Goal: Transaction & Acquisition: Book appointment/travel/reservation

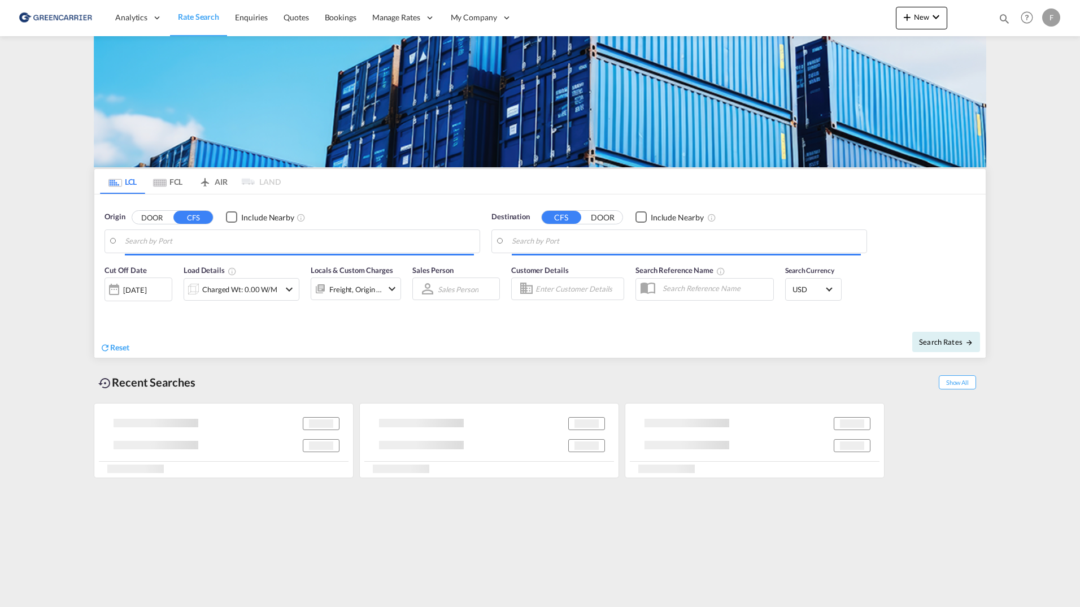
type input "New York, NY, USNYC"
type input "Shanghai, SH, CNSHA"
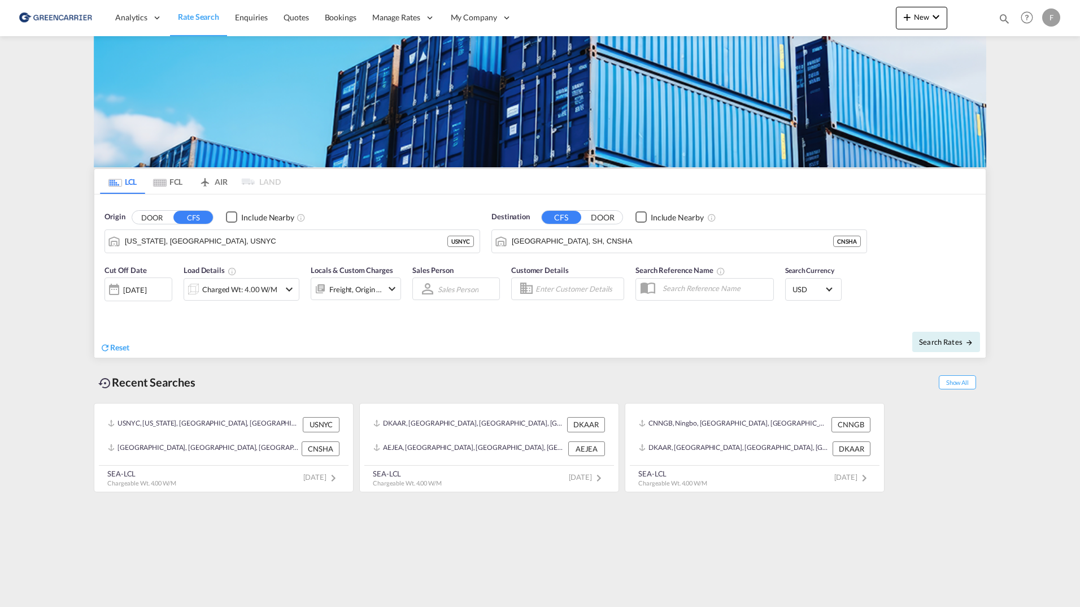
click at [36, 228] on md-content "Analytics Reports Dashboard Rate Search Enquiries Quotes Bookings" at bounding box center [540, 303] width 1080 height 607
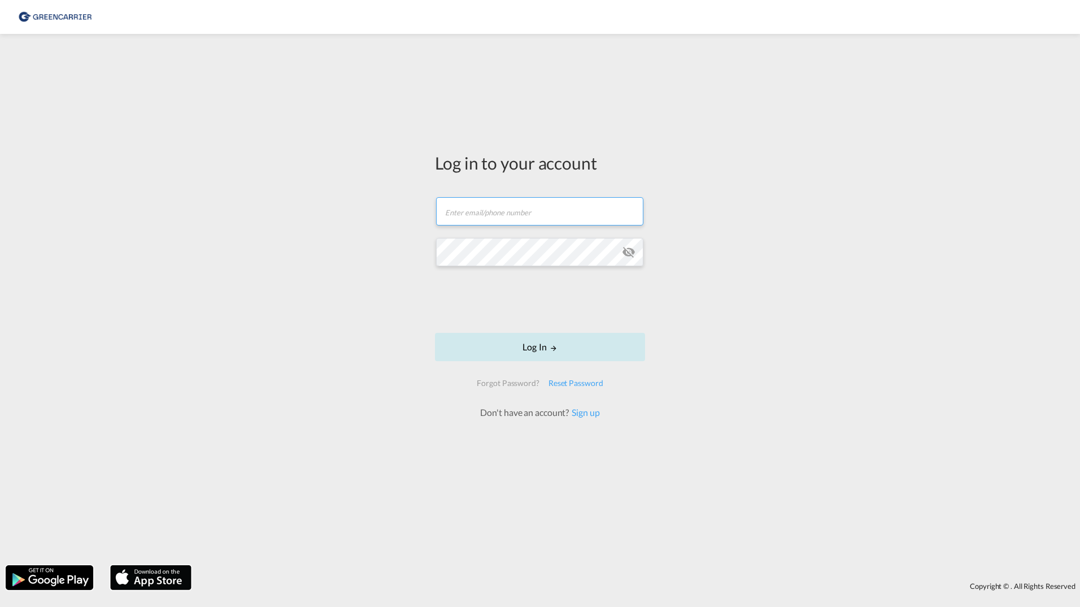
type input "[PERSON_NAME][EMAIL_ADDRESS][DOMAIN_NAME]"
click at [498, 346] on button "Log In" at bounding box center [540, 347] width 210 height 28
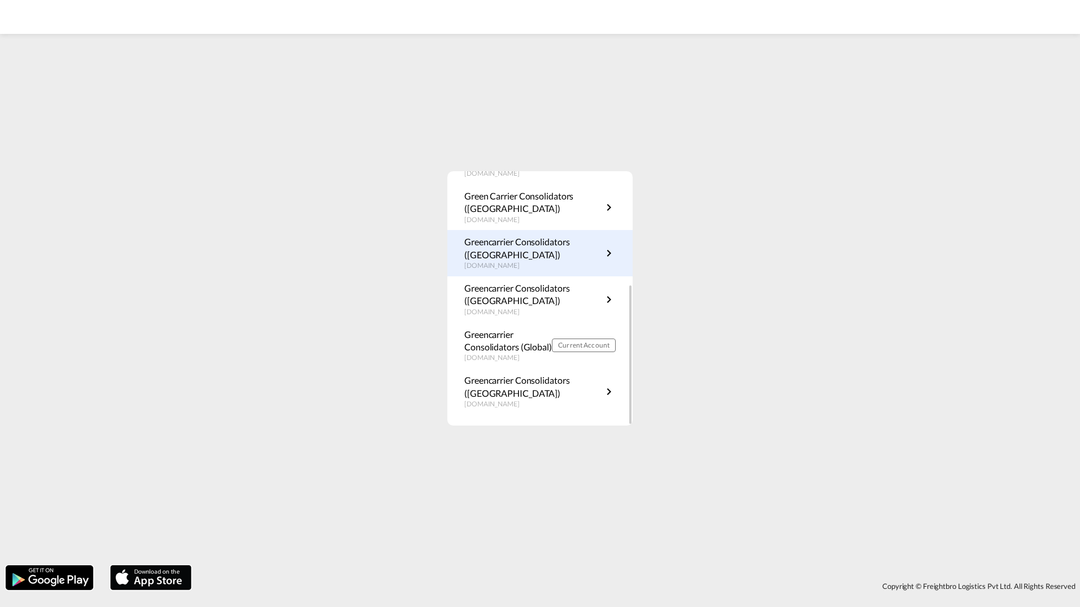
scroll to position [204, 0]
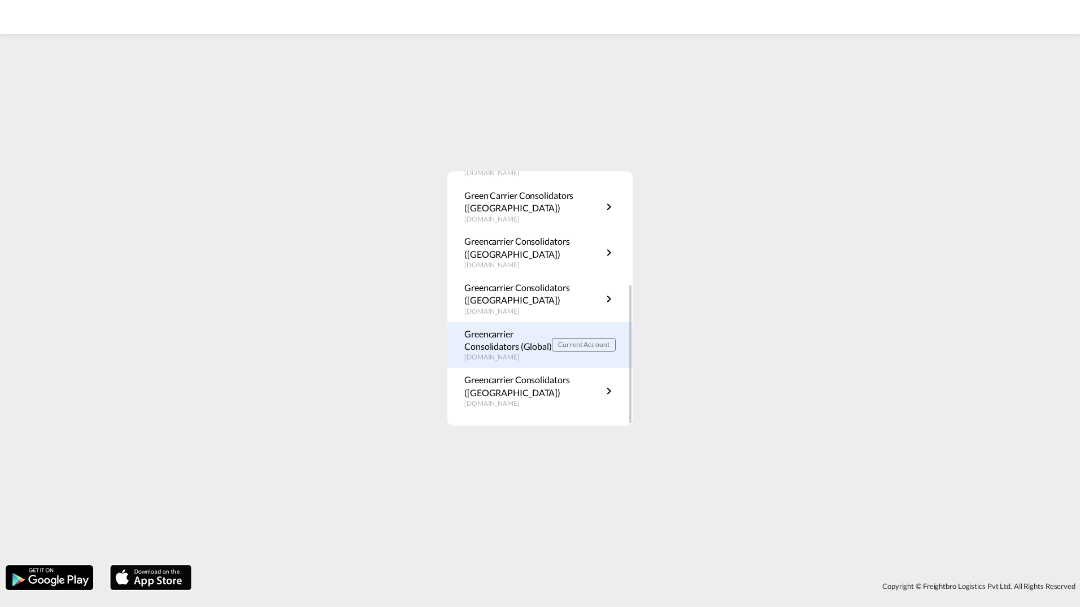
click at [510, 343] on p "Greencarrier Consolidators (Global)" at bounding box center [508, 340] width 88 height 25
click at [520, 339] on p "Greencarrier Consolidators (Global)" at bounding box center [508, 340] width 88 height 25
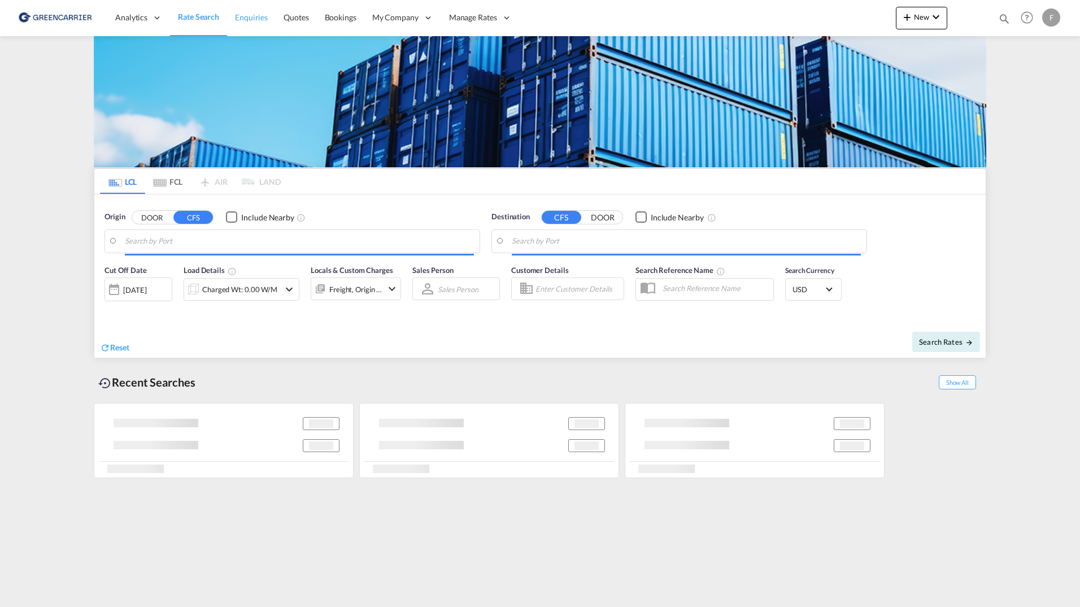
type input "[GEOGRAPHIC_DATA], SGSIN"
type input "[GEOGRAPHIC_DATA], [GEOGRAPHIC_DATA]"
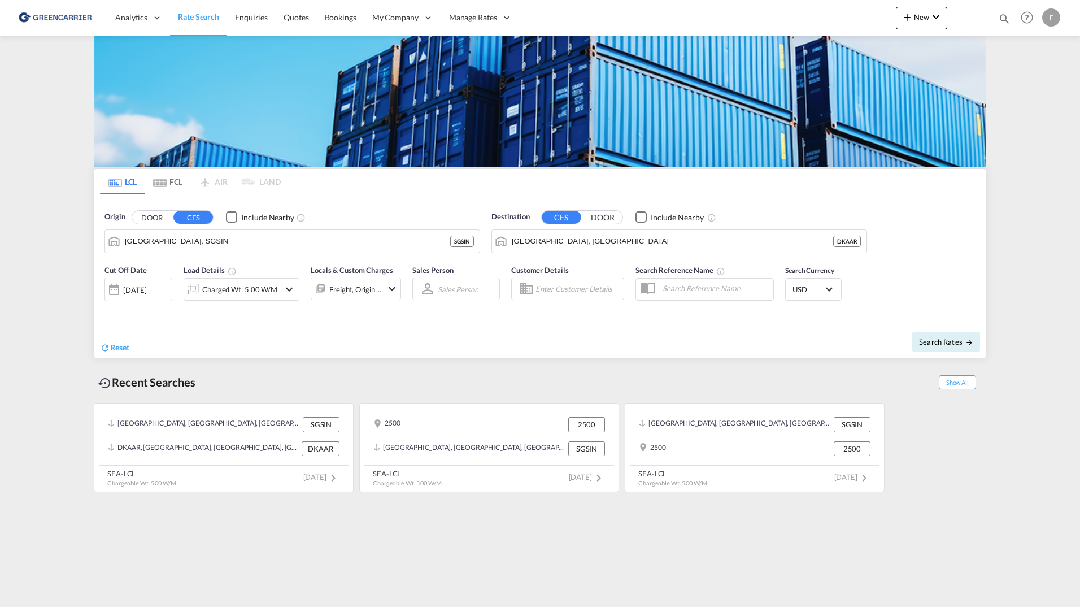
click at [1039, 289] on md-content "Analytics Reports Dashboard Rate Search Enquiries Quotes Bookings" at bounding box center [540, 303] width 1080 height 607
click at [931, 343] on span "Search Rates" at bounding box center [946, 341] width 54 height 9
type input "SGSIN to DKAAR / 15 Sep 2025"
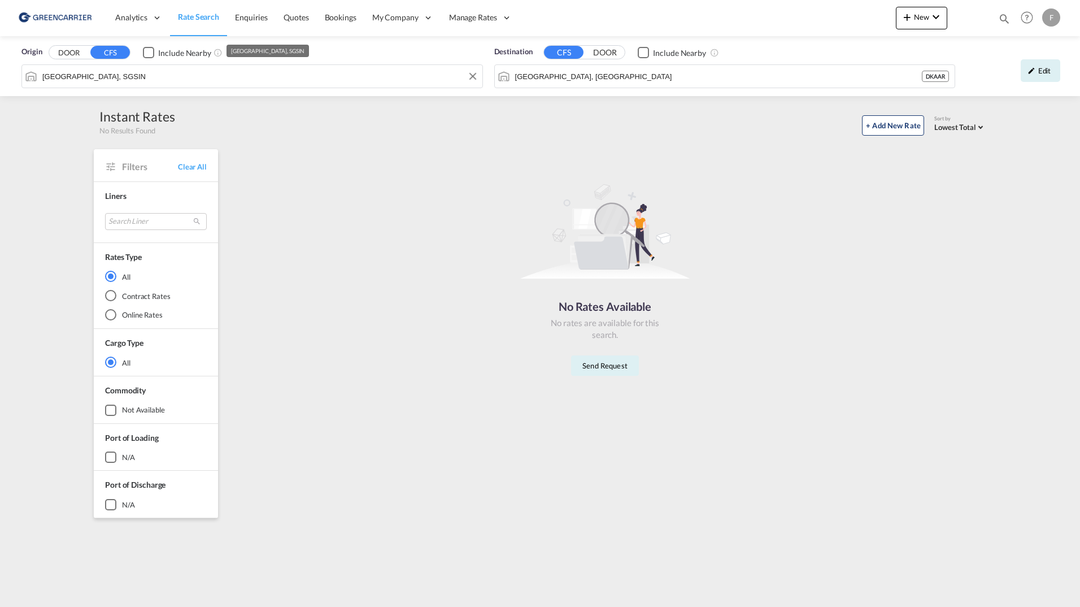
click at [152, 85] on md-autocomplete-wrap "Singapore, SGSIN" at bounding box center [259, 79] width 435 height 23
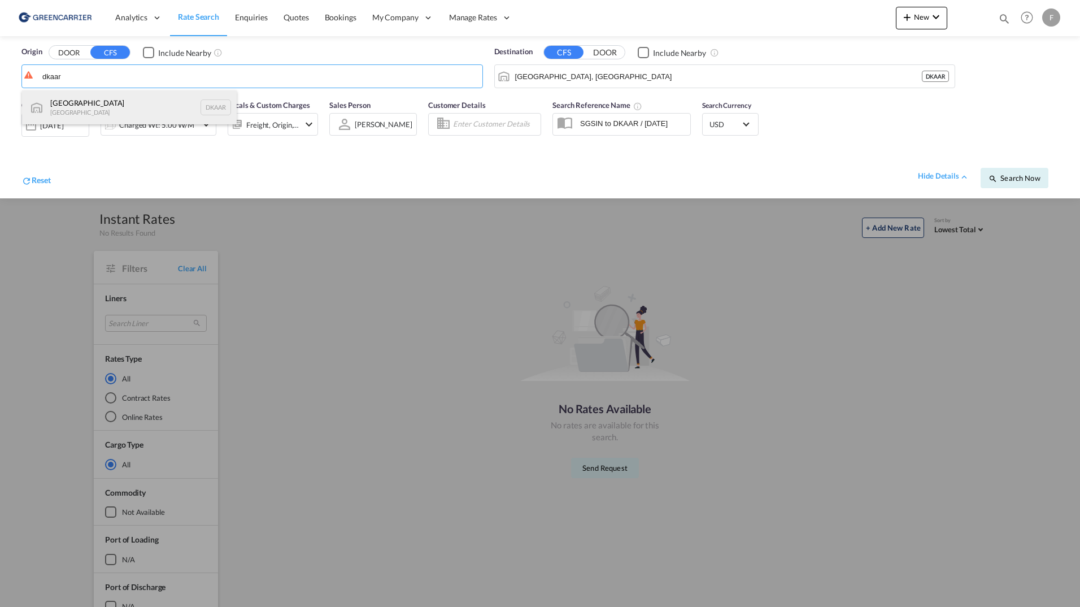
click at [100, 100] on div "Aarhus Denmark DKAAR" at bounding box center [129, 107] width 215 height 34
type input "Aarhus, DKAAR"
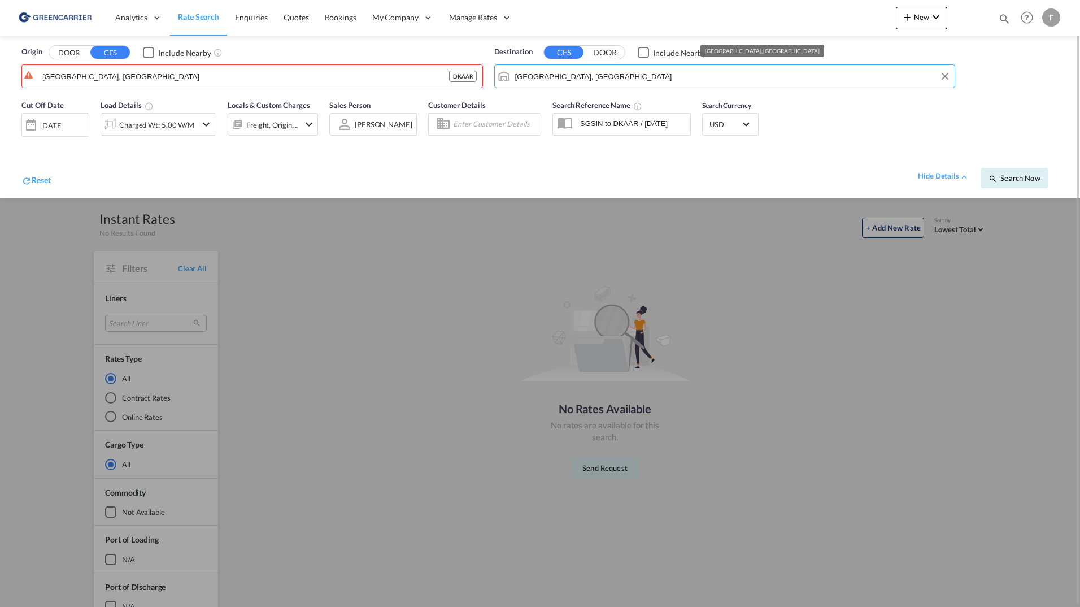
click at [595, 71] on input "Aarhus, DKAAR" at bounding box center [732, 76] width 434 height 17
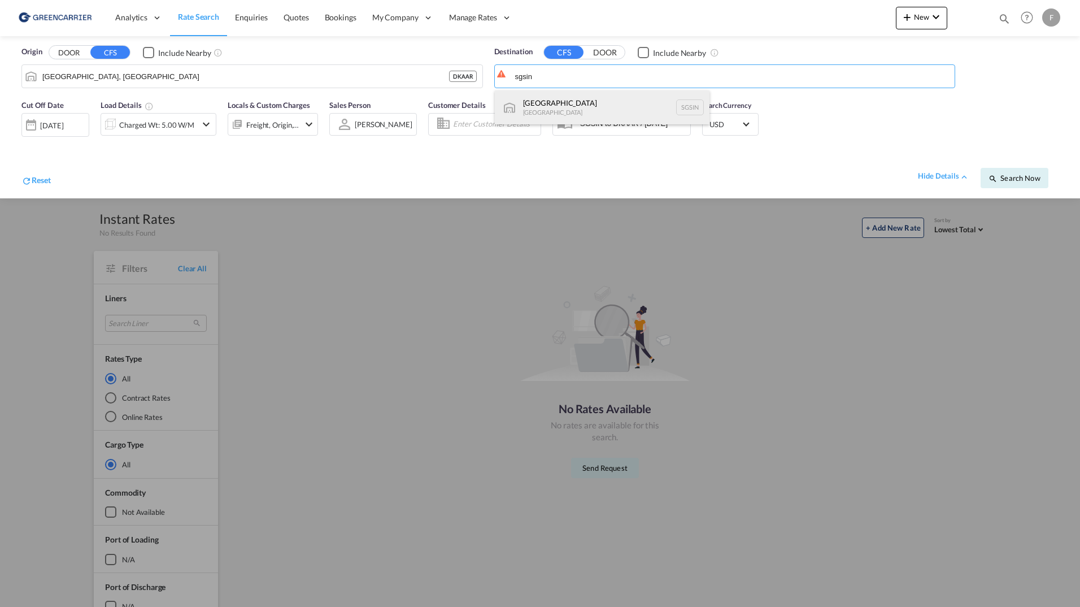
click at [561, 108] on div "Singapore Singapore SGSIN" at bounding box center [602, 107] width 215 height 34
type input "Singapore, SGSIN"
click at [1006, 186] on div "Reset hide details Search Now" at bounding box center [540, 172] width 1049 height 44
click at [1010, 181] on span "Search Now" at bounding box center [1014, 177] width 51 height 9
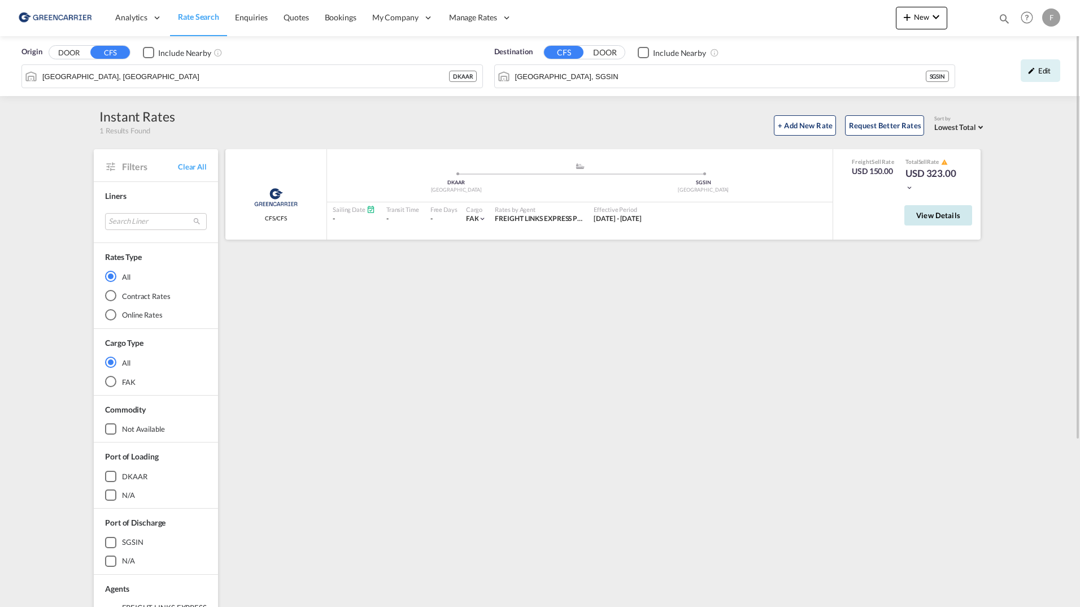
click at [941, 214] on span "View Details" at bounding box center [938, 215] width 44 height 9
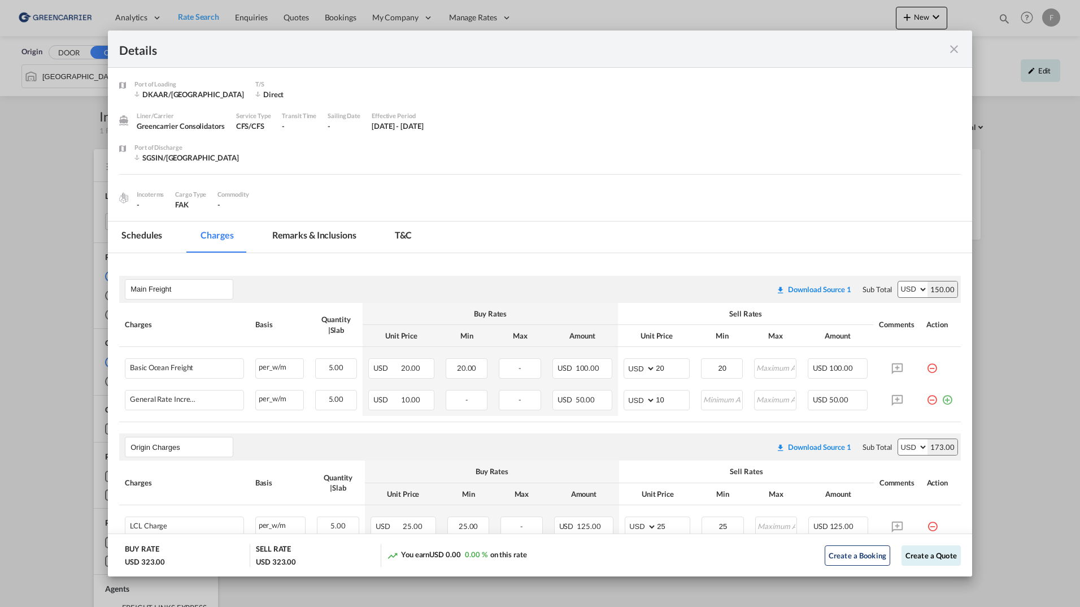
click at [958, 45] on md-icon "icon-close fg-AAA8AD m-0 cursor" at bounding box center [954, 49] width 14 height 14
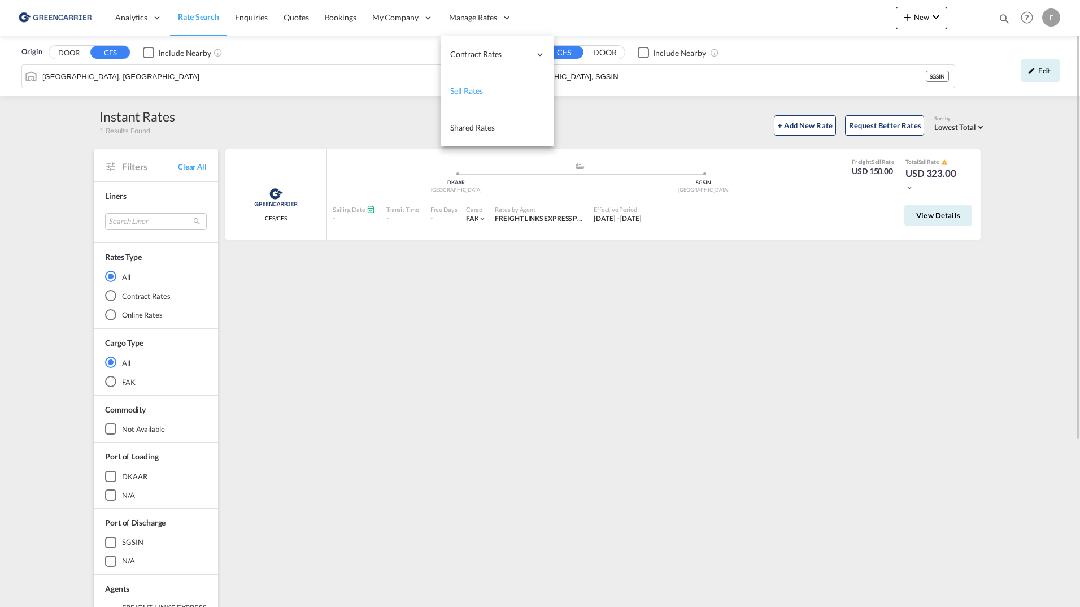
click at [466, 93] on span "Sell Rates" at bounding box center [466, 91] width 33 height 10
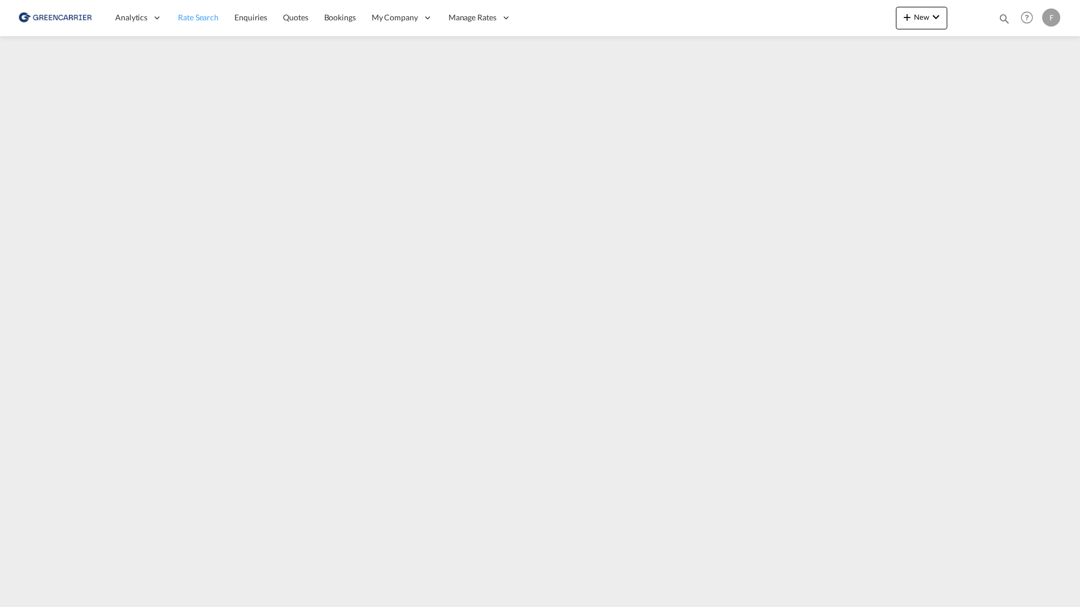
click at [201, 16] on span "Rate Search" at bounding box center [198, 17] width 41 height 10
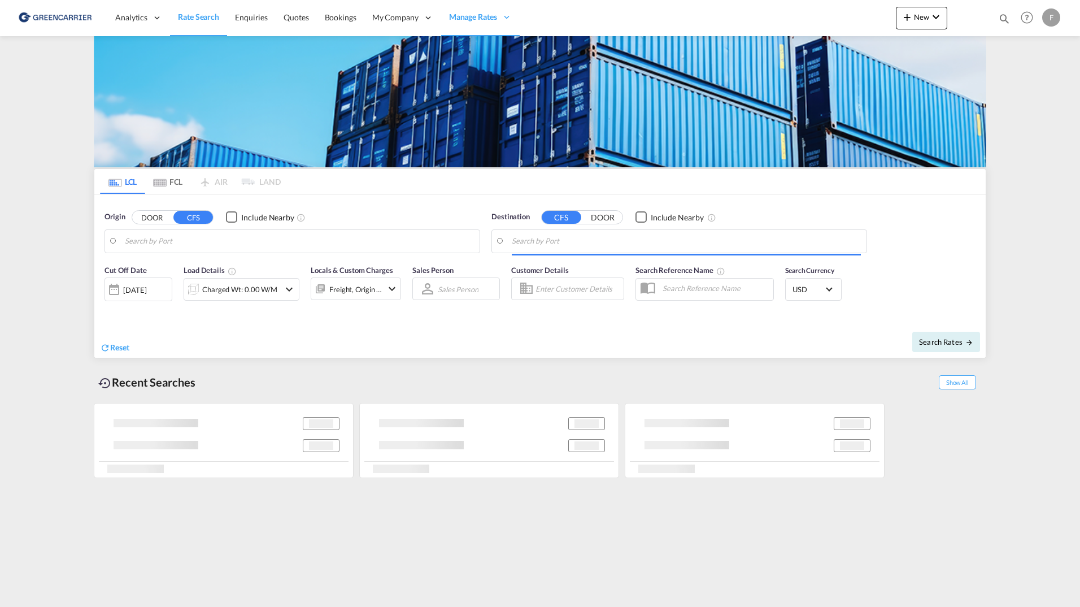
type input "Aarhus, DKAAR"
type input "Singapore, SGSIN"
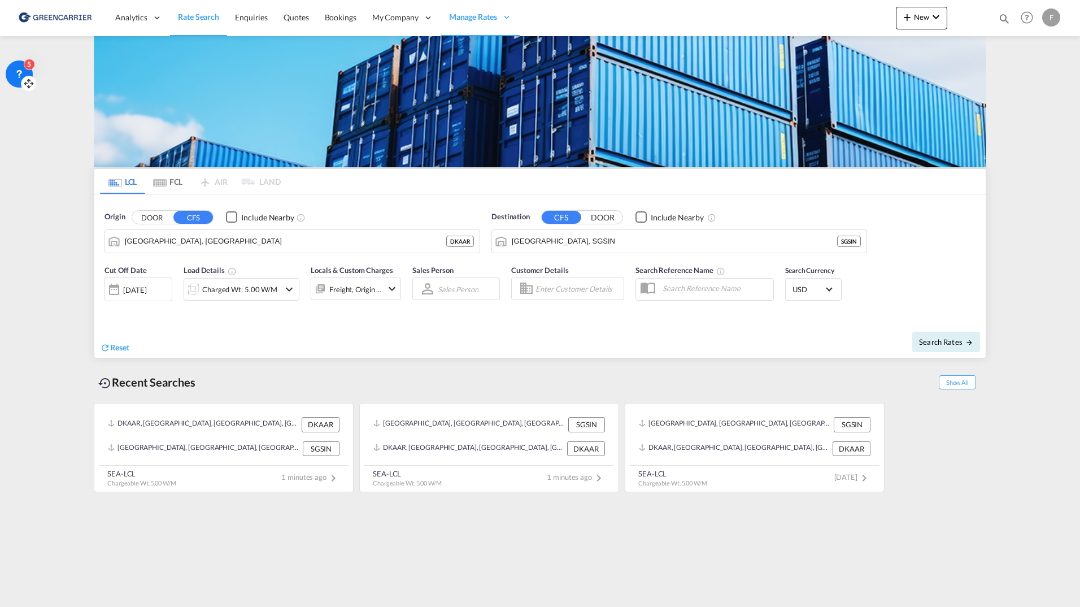
drag, startPoint x: 25, startPoint y: 28, endPoint x: 25, endPoint y: 86, distance: 58.2
click at [25, 85] on icon at bounding box center [26, 83] width 2 height 3
click at [12, 72] on div "5" at bounding box center [19, 77] width 27 height 27
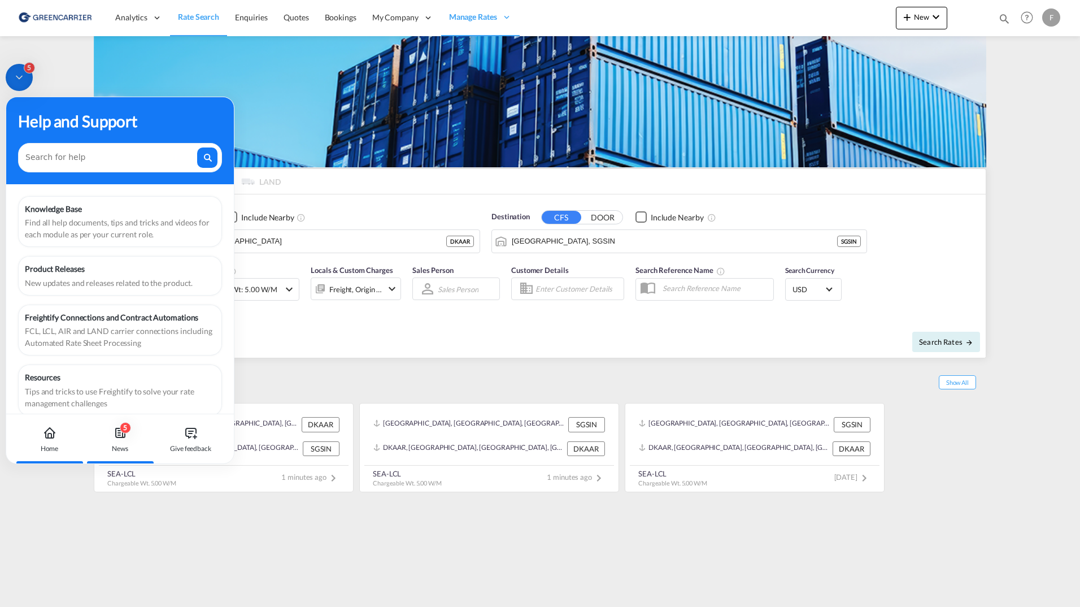
click at [125, 432] on div "5" at bounding box center [125, 427] width 11 height 11
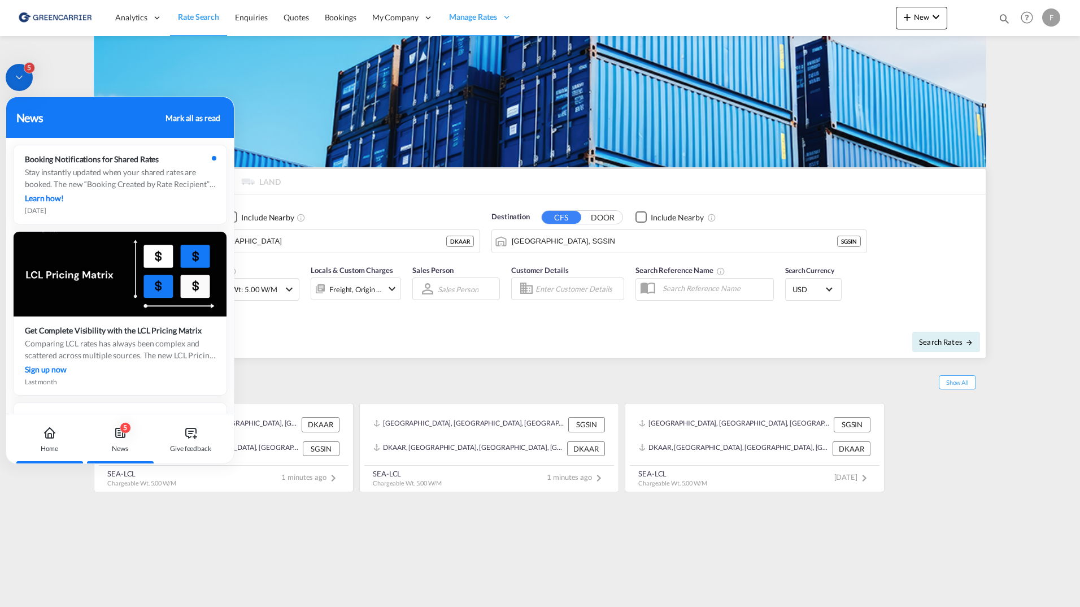
click at [47, 438] on icon at bounding box center [50, 435] width 8 height 5
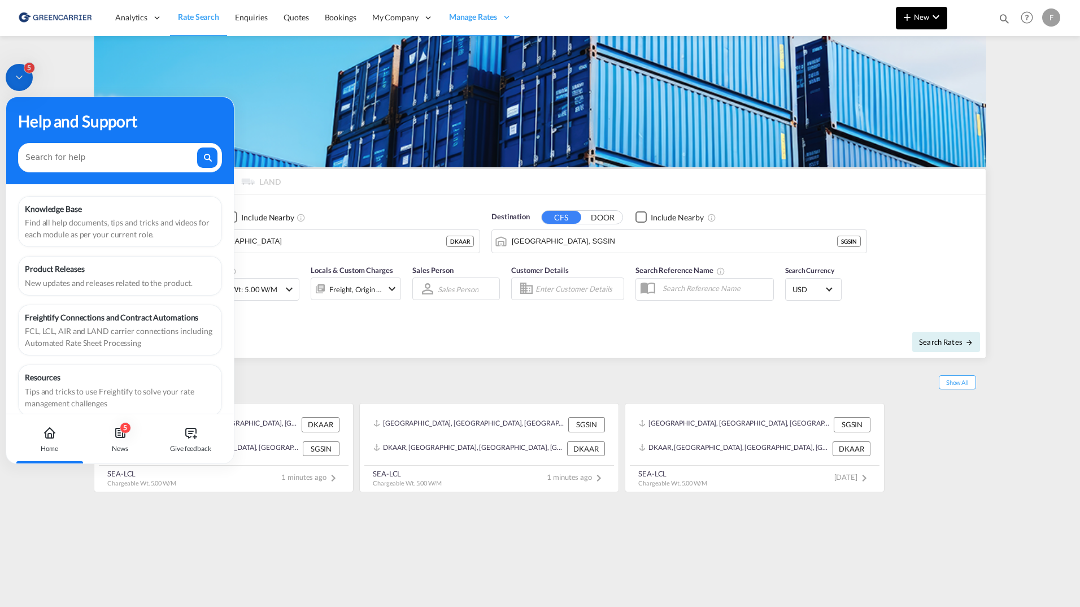
click at [919, 12] on button "New" at bounding box center [921, 18] width 51 height 23
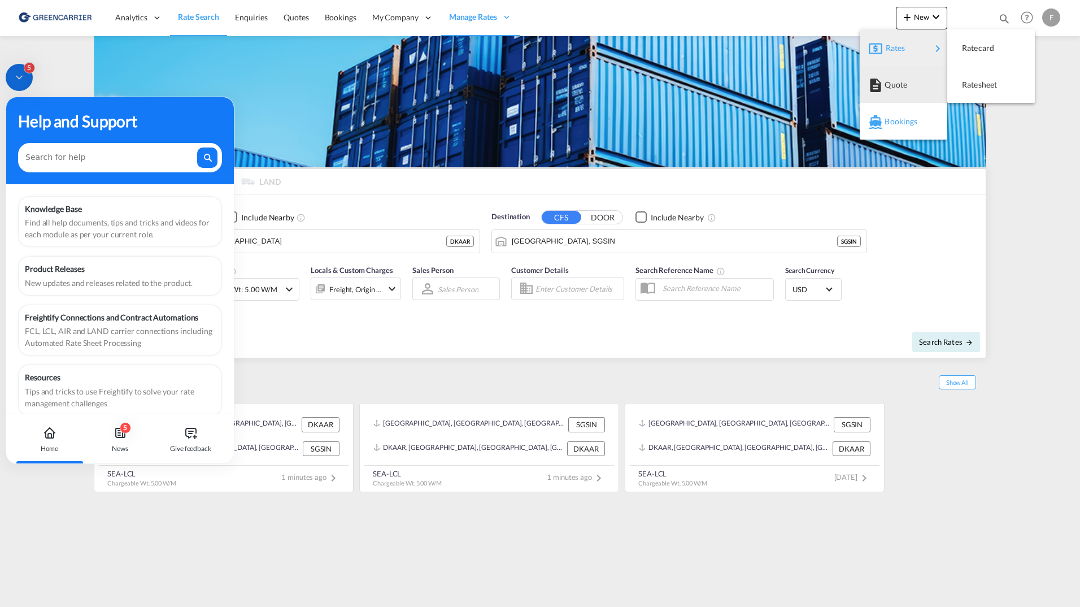
click at [897, 123] on span "Bookings" at bounding box center [891, 121] width 12 height 23
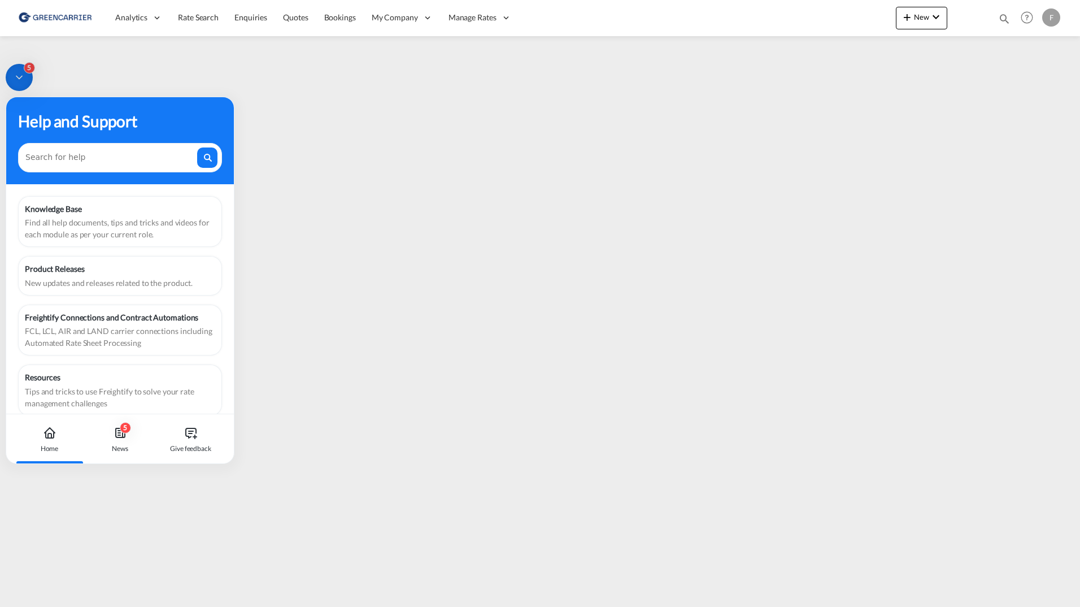
click at [19, 82] on icon at bounding box center [19, 77] width 11 height 11
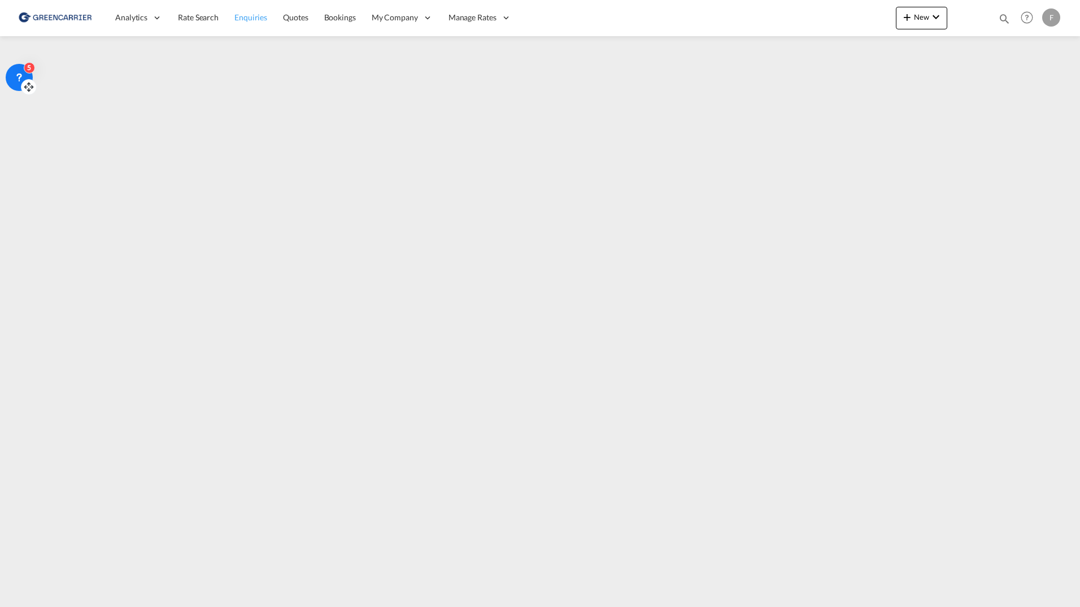
click at [233, 24] on link "Enquiries" at bounding box center [251, 17] width 49 height 37
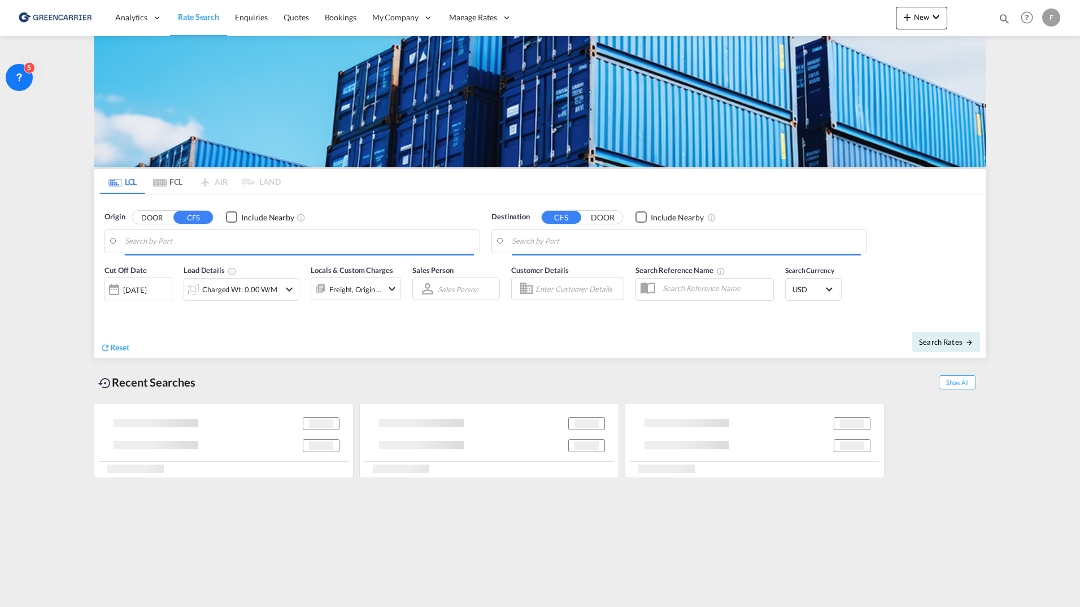
type input "[GEOGRAPHIC_DATA], [GEOGRAPHIC_DATA]"
type input "[GEOGRAPHIC_DATA], SGSIN"
